Goal: Task Accomplishment & Management: Manage account settings

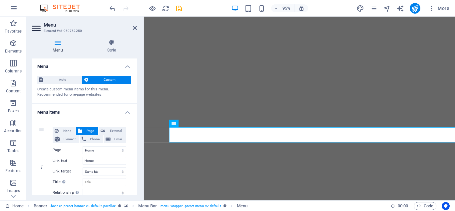
select select
select select "1"
select select
select select "3"
select select
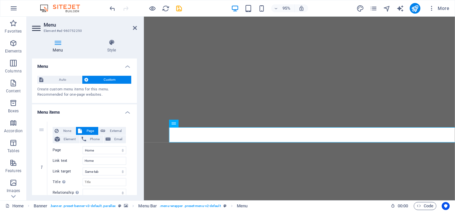
select select "5"
select select
select select "6"
select select
select select "8"
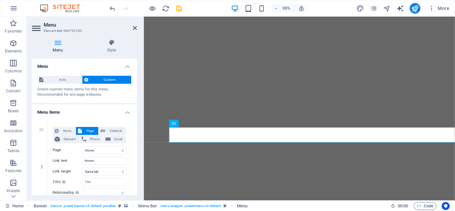
select select
select select "9"
select select
select select "10"
select select
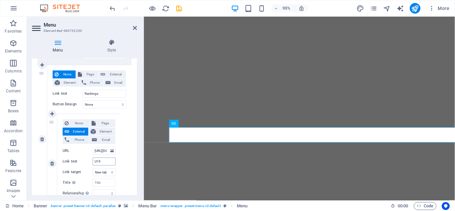
scroll to position [270, 0]
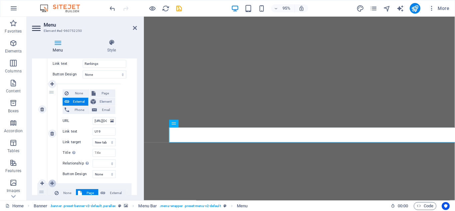
click at [54, 183] on icon at bounding box center [52, 184] width 4 height 5
select select
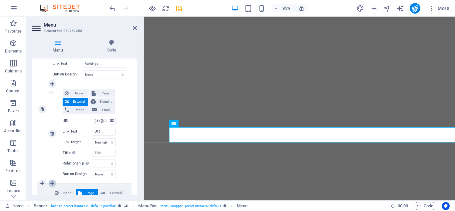
select select
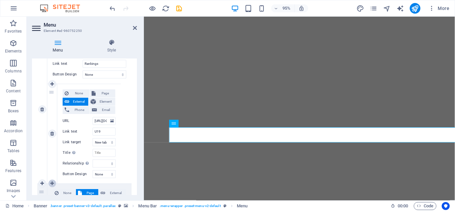
scroll to position [359, 0]
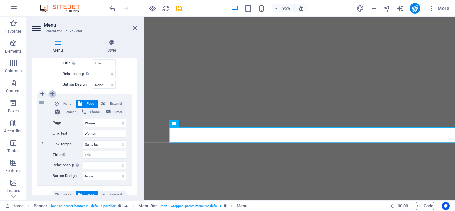
select select
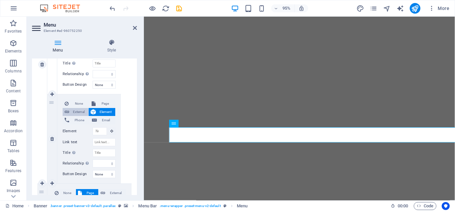
click at [75, 112] on span "External" at bounding box center [78, 112] width 15 height 8
select select
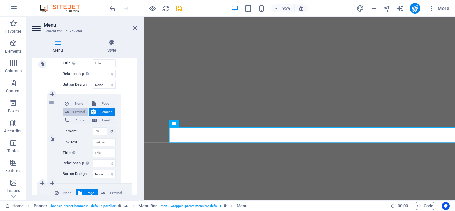
select select
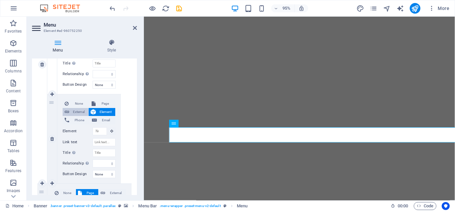
select select "blank"
select select
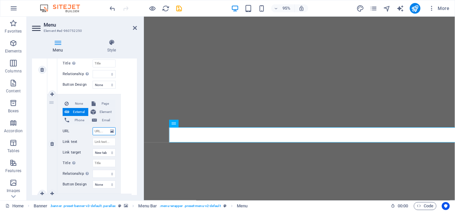
scroll to position [370, 0]
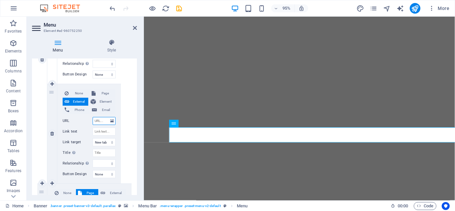
paste input "[URL][DOMAIN_NAME]"
type input "[URL][DOMAIN_NAME]"
select select
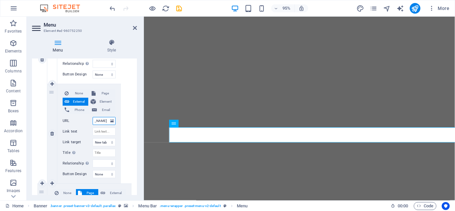
select select
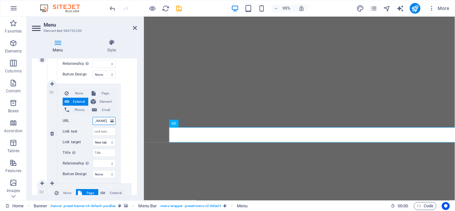
select select
type input "[URL][DOMAIN_NAME]"
click at [101, 132] on input "Link text" at bounding box center [104, 132] width 23 height 8
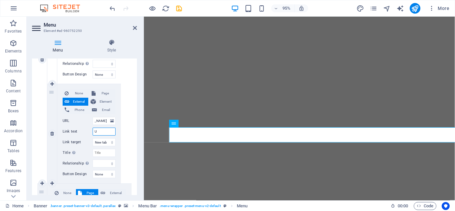
type input "U1"
select select
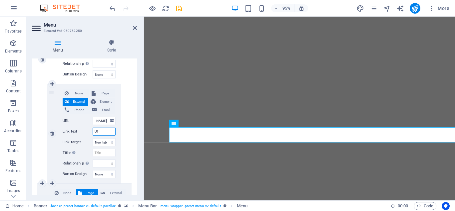
select select
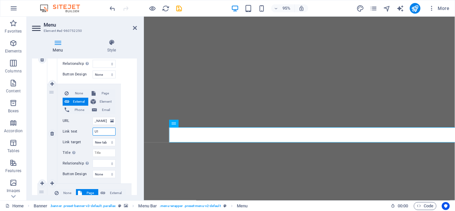
select select
type input "U17"
select select
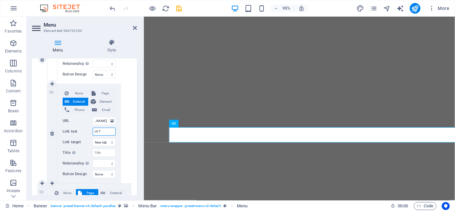
select select
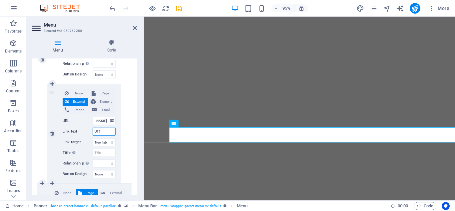
select select
type input "U17"
click at [139, 83] on div "Menu Style Menu Auto Custom Create custom menu items for this menu. Recommended…" at bounding box center [85, 117] width 116 height 167
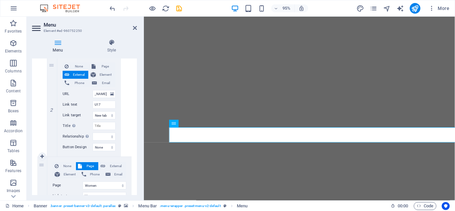
scroll to position [400, 0]
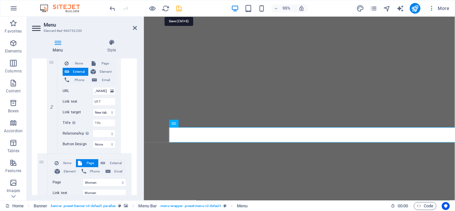
click at [180, 8] on icon "save" at bounding box center [179, 9] width 8 height 8
checkbox input "false"
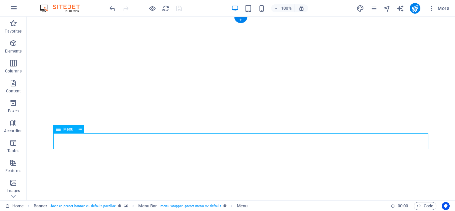
select select
select select "1"
select select
select select "3"
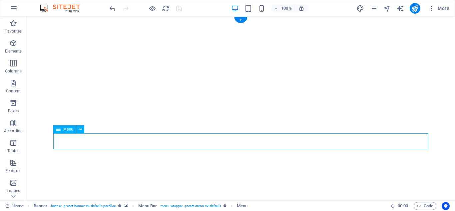
select select
select select "5"
select select
select select "6"
select select
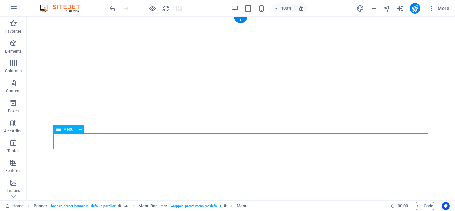
select select "8"
select select
select select "9"
select select
select select "10"
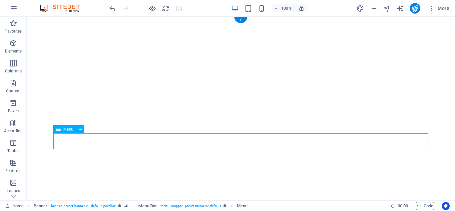
select select
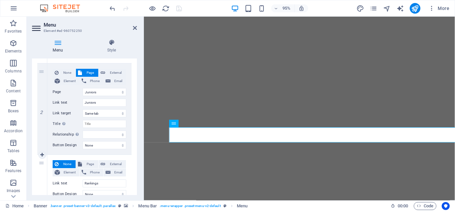
scroll to position [180, 0]
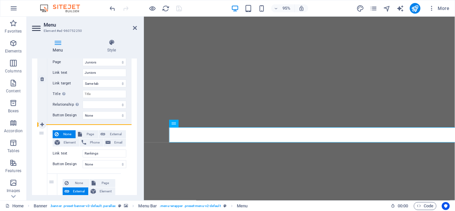
drag, startPoint x: 44, startPoint y: 152, endPoint x: 75, endPoint y: 124, distance: 42.0
select select
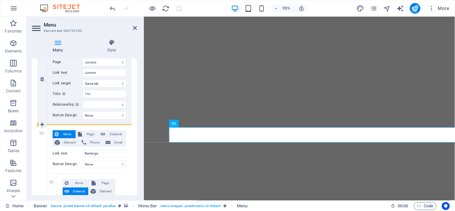
select select
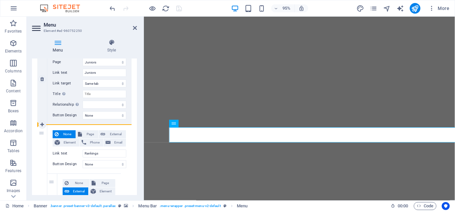
select select
drag, startPoint x: 39, startPoint y: 155, endPoint x: 132, endPoint y: 124, distance: 97.7
select select
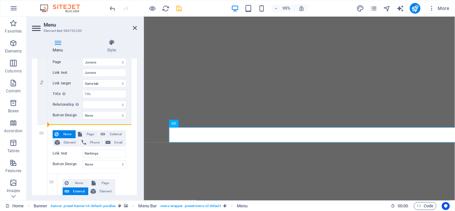
select select
select select "3"
type input "Women"
select select
select select "5"
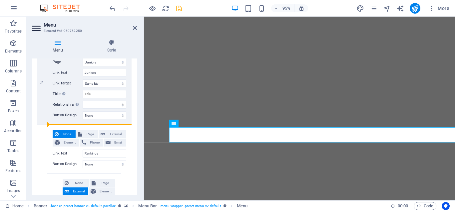
type input "Highveld"
select select
select select "6"
type input "Lowveld"
select select
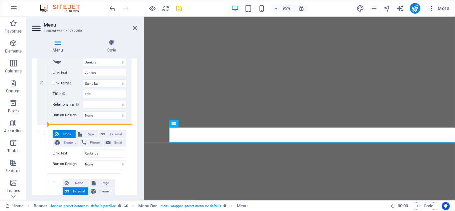
select select "9"
type input "Development"
select select
select select "10"
type input "Committee"
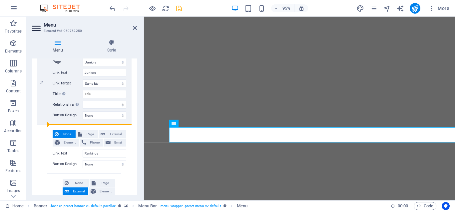
select select
select select "8"
select select
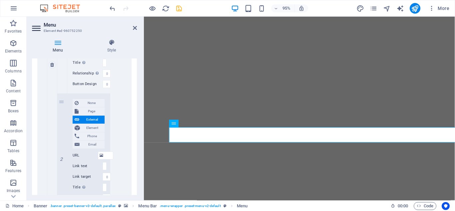
scroll to position [423, 0]
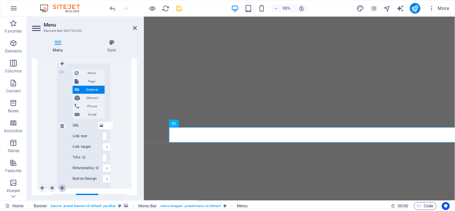
click at [63, 190] on icon at bounding box center [62, 188] width 4 height 5
select select
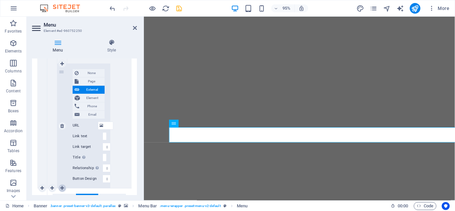
select select
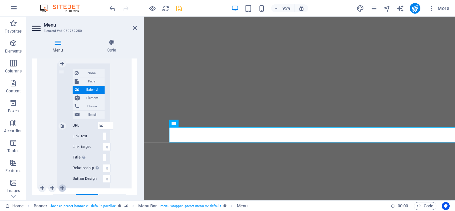
select select
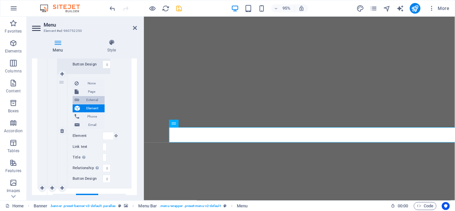
click at [85, 101] on span "External" at bounding box center [91, 100] width 21 height 8
select select
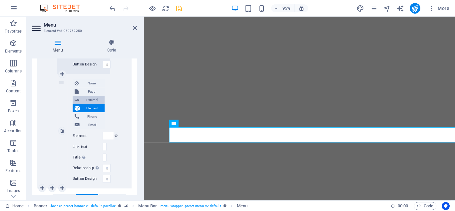
select select
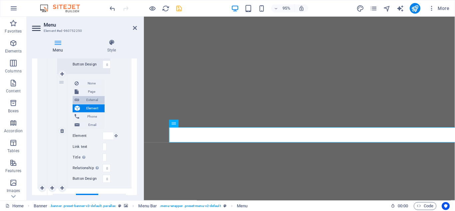
select select
select select "blank"
select select
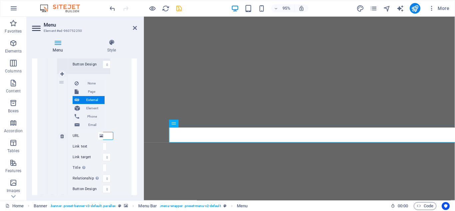
click at [107, 136] on input "URL" at bounding box center [108, 136] width 11 height 8
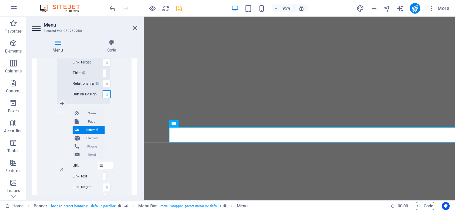
click at [103, 91] on select "None Default Primary Secondary" at bounding box center [107, 95] width 8 height 8
click at [49, 135] on div "1" at bounding box center [52, 13] width 10 height 432
click at [62, 166] on icon at bounding box center [62, 166] width 4 height 5
select select
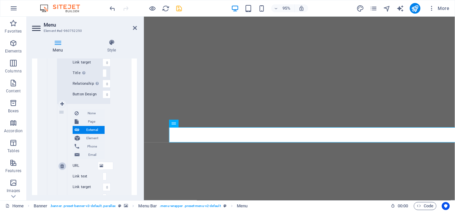
select select
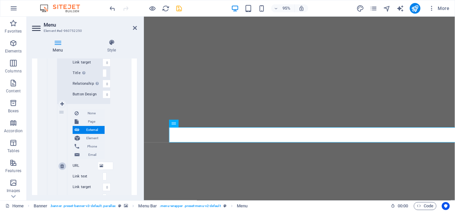
select select
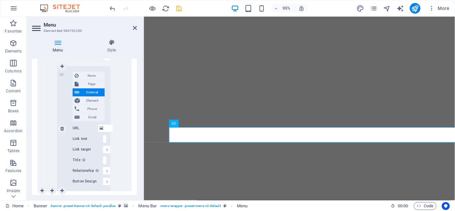
scroll to position [448, 0]
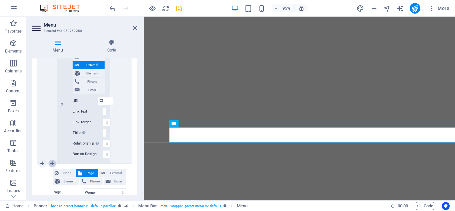
click at [51, 164] on icon at bounding box center [52, 164] width 4 height 5
select select
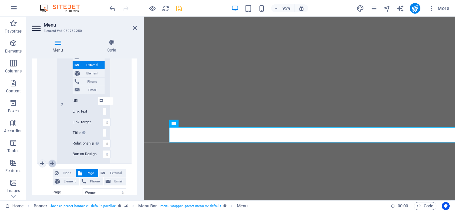
select select
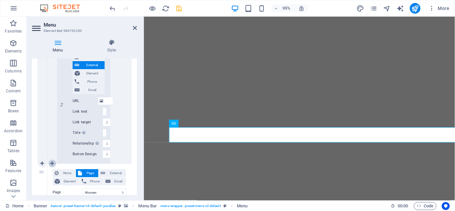
select select
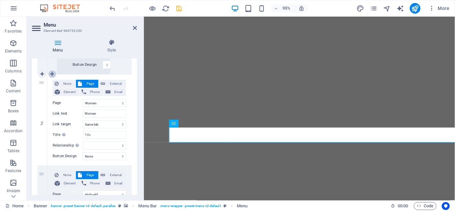
select select
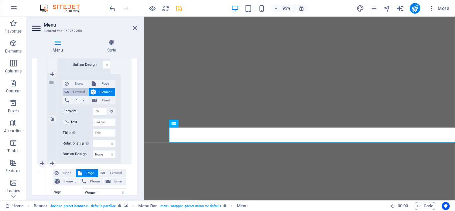
click at [77, 93] on span "External" at bounding box center [78, 92] width 15 height 8
select select
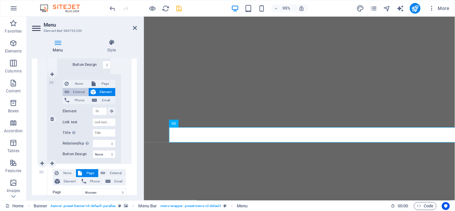
select select
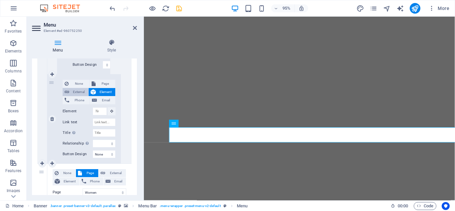
select select
select select "blank"
select select
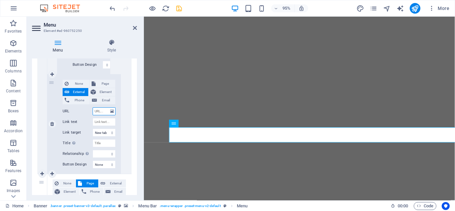
paste input "[URL][DOMAIN_NAME]"
type input "[URL][DOMAIN_NAME]"
select select
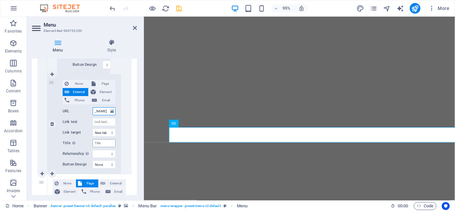
select select
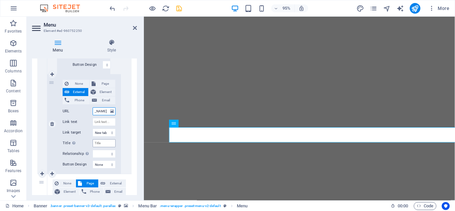
select select
type input "[URL][DOMAIN_NAME]"
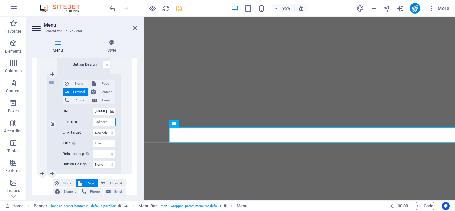
click at [99, 121] on input "Link text" at bounding box center [104, 122] width 23 height 8
type input "U1"
select select
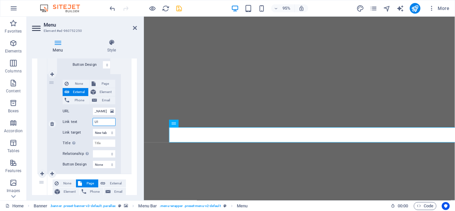
select select
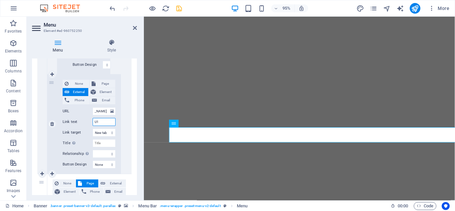
select select
type input "U15"
select select
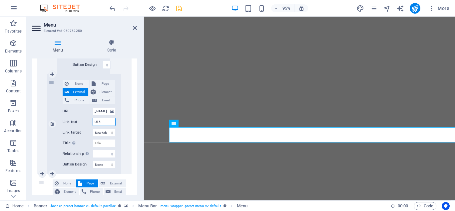
select select
click at [179, 8] on icon "save" at bounding box center [179, 9] width 8 height 8
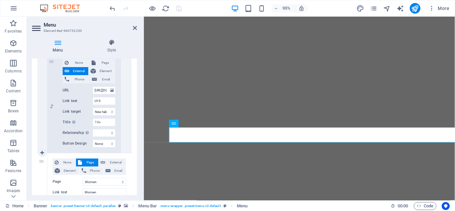
scroll to position [569, 0]
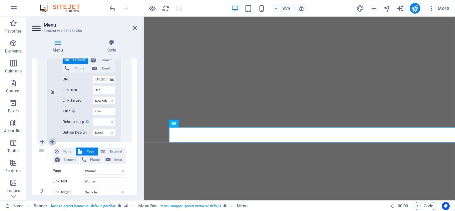
click at [52, 143] on icon at bounding box center [52, 142] width 4 height 5
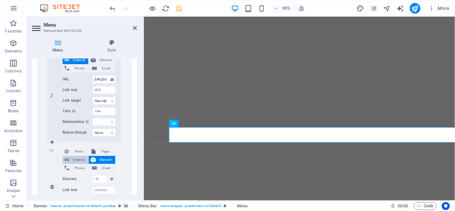
click at [83, 163] on span "External" at bounding box center [78, 160] width 15 height 8
paste input "[URL][DOMAIN_NAME]"
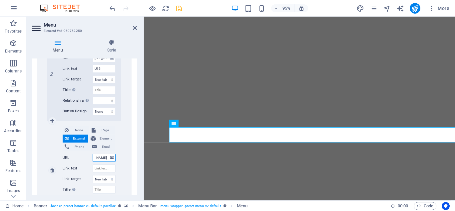
scroll to position [599, 0]
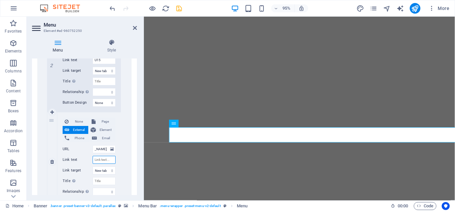
click at [100, 160] on input "Link text" at bounding box center [104, 160] width 23 height 8
click at [181, 9] on icon "save" at bounding box center [179, 9] width 8 height 8
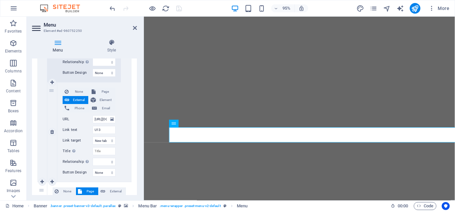
scroll to position [659, 0]
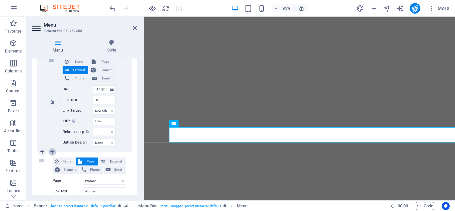
click at [54, 152] on icon at bounding box center [52, 152] width 4 height 5
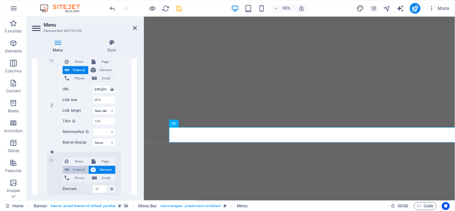
click at [75, 168] on span "External" at bounding box center [78, 170] width 15 height 8
paste input "[URL][DOMAIN_NAME]"
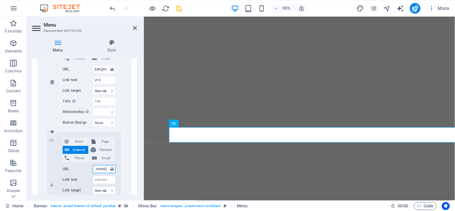
scroll to position [689, 0]
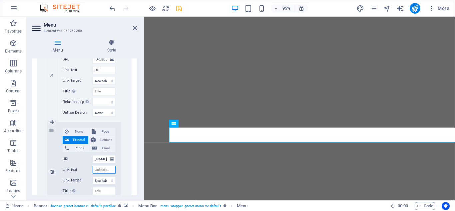
click at [100, 171] on input "Link text" at bounding box center [104, 170] width 23 height 8
click at [182, 9] on icon "save" at bounding box center [179, 9] width 8 height 8
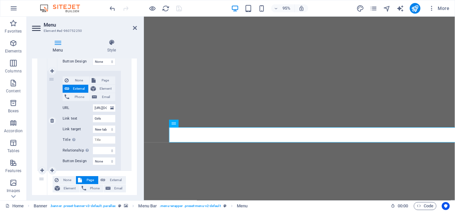
scroll to position [749, 0]
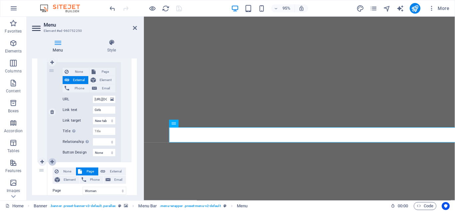
click at [51, 162] on icon at bounding box center [52, 162] width 4 height 5
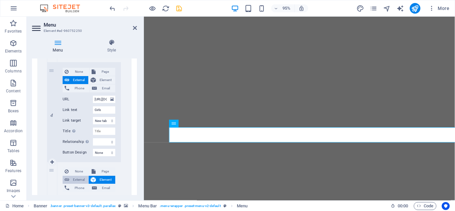
click at [81, 180] on span "External" at bounding box center [78, 180] width 15 height 8
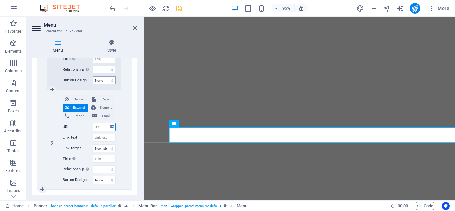
paste input "[URL][DOMAIN_NAME]"
click at [97, 139] on input "Link text" at bounding box center [104, 138] width 23 height 8
click at [179, 6] on icon "save" at bounding box center [179, 9] width 8 height 8
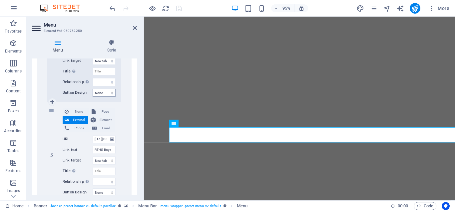
scroll to position [839, 0]
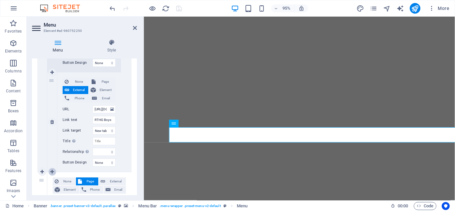
click at [51, 172] on icon at bounding box center [52, 172] width 4 height 5
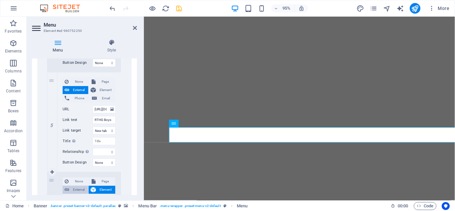
click at [80, 191] on span "External" at bounding box center [78, 190] width 15 height 8
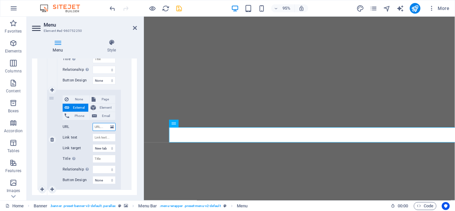
paste input "[URL][DOMAIN_NAME]"
click at [99, 140] on input "Link text" at bounding box center [104, 138] width 23 height 8
click at [180, 9] on icon "save" at bounding box center [179, 9] width 8 height 8
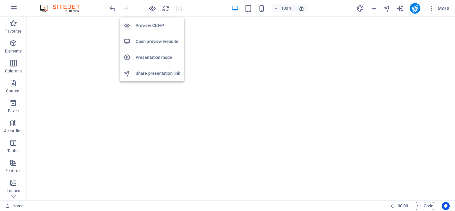
click at [152, 23] on h6 "Preview Ctrl+P" at bounding box center [158, 26] width 45 height 8
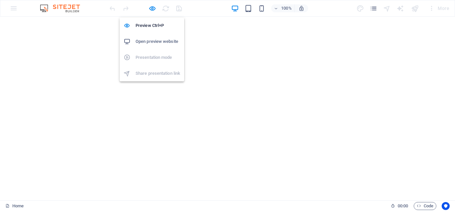
click at [152, 41] on h6 "Open preview website" at bounding box center [158, 42] width 45 height 8
click at [152, 9] on icon "button" at bounding box center [153, 9] width 8 height 8
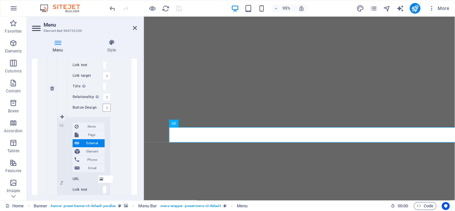
scroll to position [390, 0]
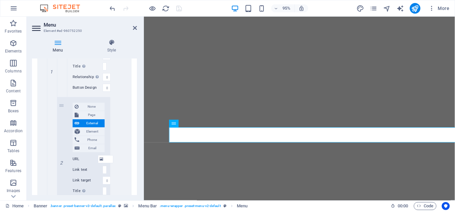
drag, startPoint x: 61, startPoint y: 125, endPoint x: 126, endPoint y: 83, distance: 77.9
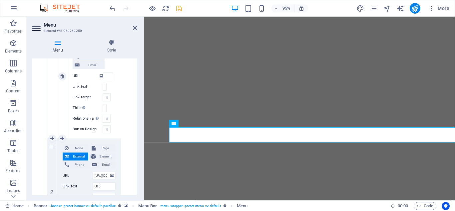
scroll to position [450, 0]
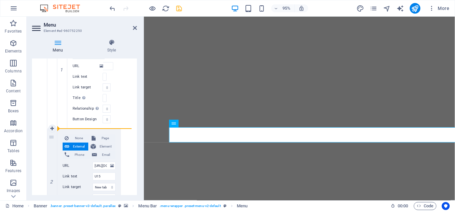
drag, startPoint x: 53, startPoint y: 168, endPoint x: 117, endPoint y: 92, distance: 99.2
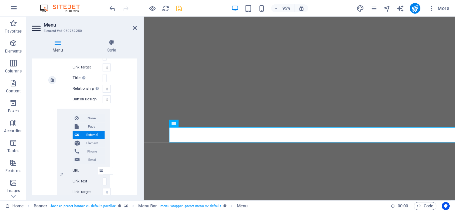
scroll to position [480, 0]
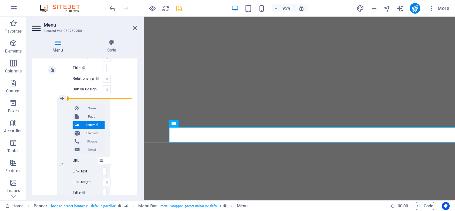
drag, startPoint x: 62, startPoint y: 134, endPoint x: 109, endPoint y: 94, distance: 61.0
click at [109, 94] on div "1 None Page External Element Phone Email Page Home Juniors -- MJG Committee Wom…" at bounding box center [83, 99] width 53 height 250
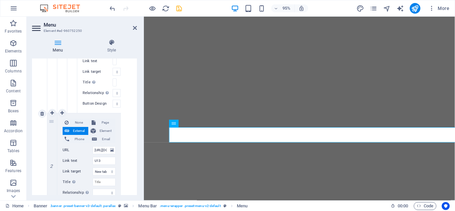
scroll to position [599, 0]
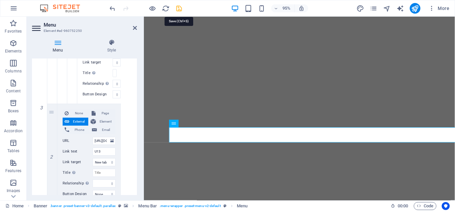
click at [180, 11] on icon "save" at bounding box center [179, 9] width 8 height 8
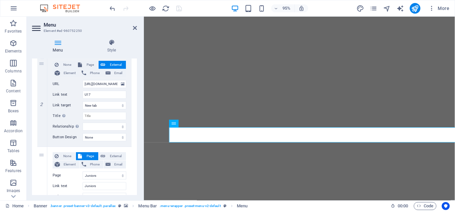
scroll to position [150, 0]
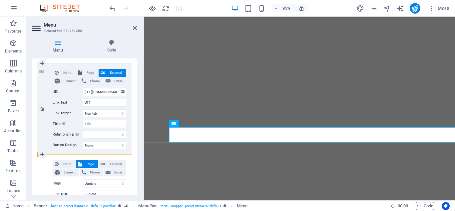
drag, startPoint x: 44, startPoint y: 125, endPoint x: 69, endPoint y: 211, distance: 90.4
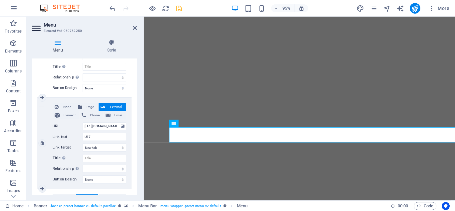
scroll to position [120, 0]
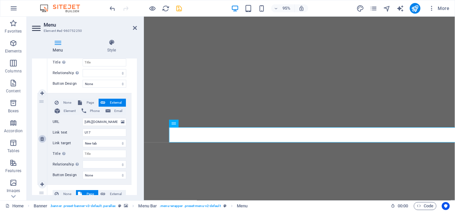
click at [43, 139] on icon at bounding box center [42, 139] width 4 height 5
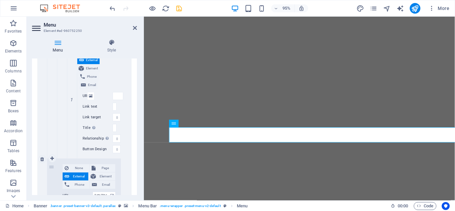
scroll to position [480, 0]
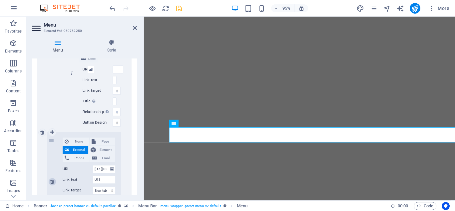
click at [52, 182] on icon at bounding box center [52, 182] width 4 height 5
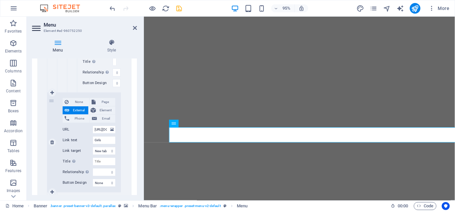
scroll to position [520, 0]
click at [52, 144] on icon at bounding box center [52, 142] width 4 height 5
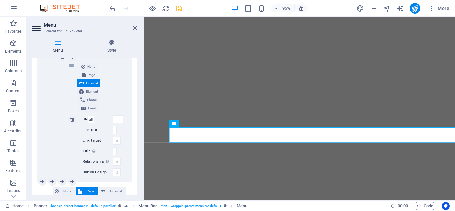
scroll to position [460, 0]
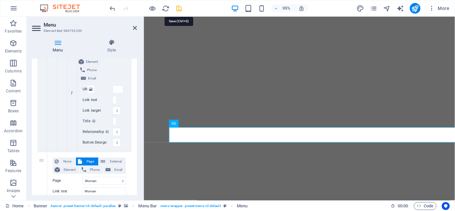
click at [181, 8] on icon "save" at bounding box center [179, 9] width 8 height 8
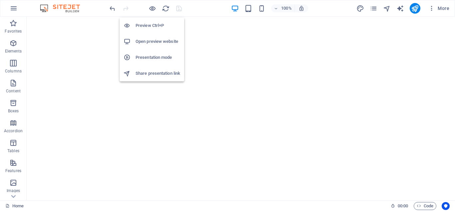
click at [149, 41] on h6 "Open preview website" at bounding box center [158, 42] width 45 height 8
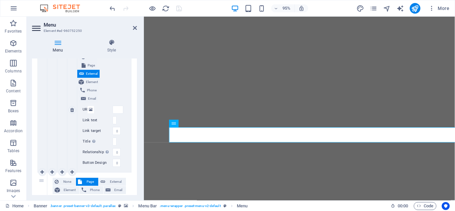
scroll to position [450, 0]
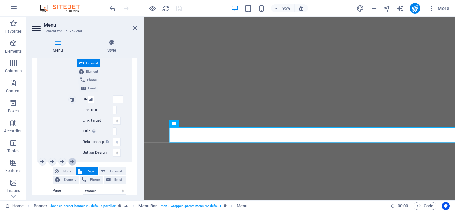
click at [72, 162] on icon at bounding box center [72, 162] width 4 height 5
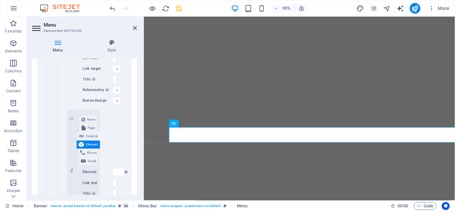
scroll to position [510, 0]
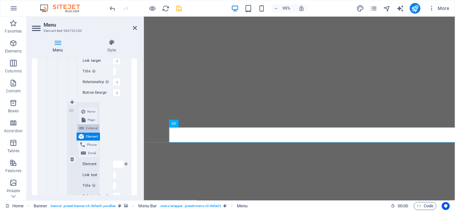
click at [92, 127] on span "External" at bounding box center [92, 129] width 12 height 8
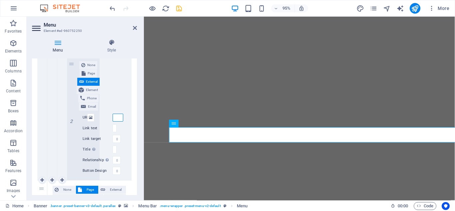
scroll to position [569, 0]
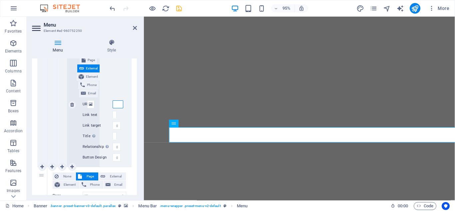
click at [116, 104] on input "URL" at bounding box center [118, 105] width 11 height 8
paste input "[URL][DOMAIN_NAME]"
click at [115, 115] on input "Link text" at bounding box center [115, 115] width 4 height 8
click at [73, 106] on icon at bounding box center [72, 105] width 4 height 5
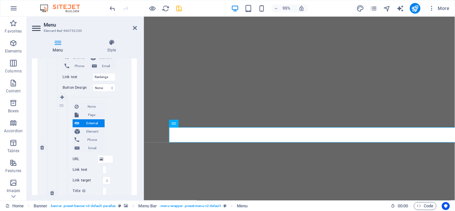
scroll to position [235, 0]
